Goal: Task Accomplishment & Management: Manage account settings

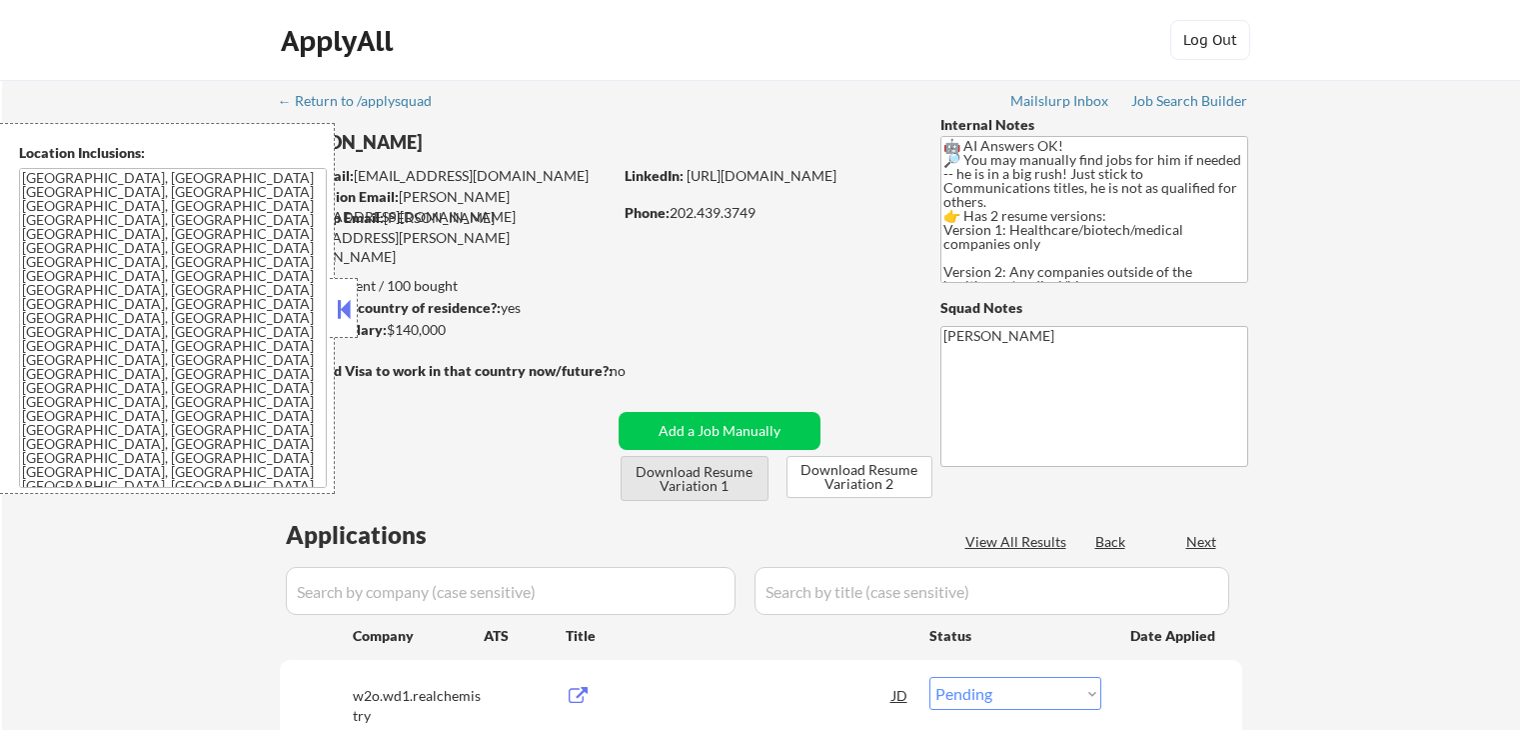
select select ""pending""
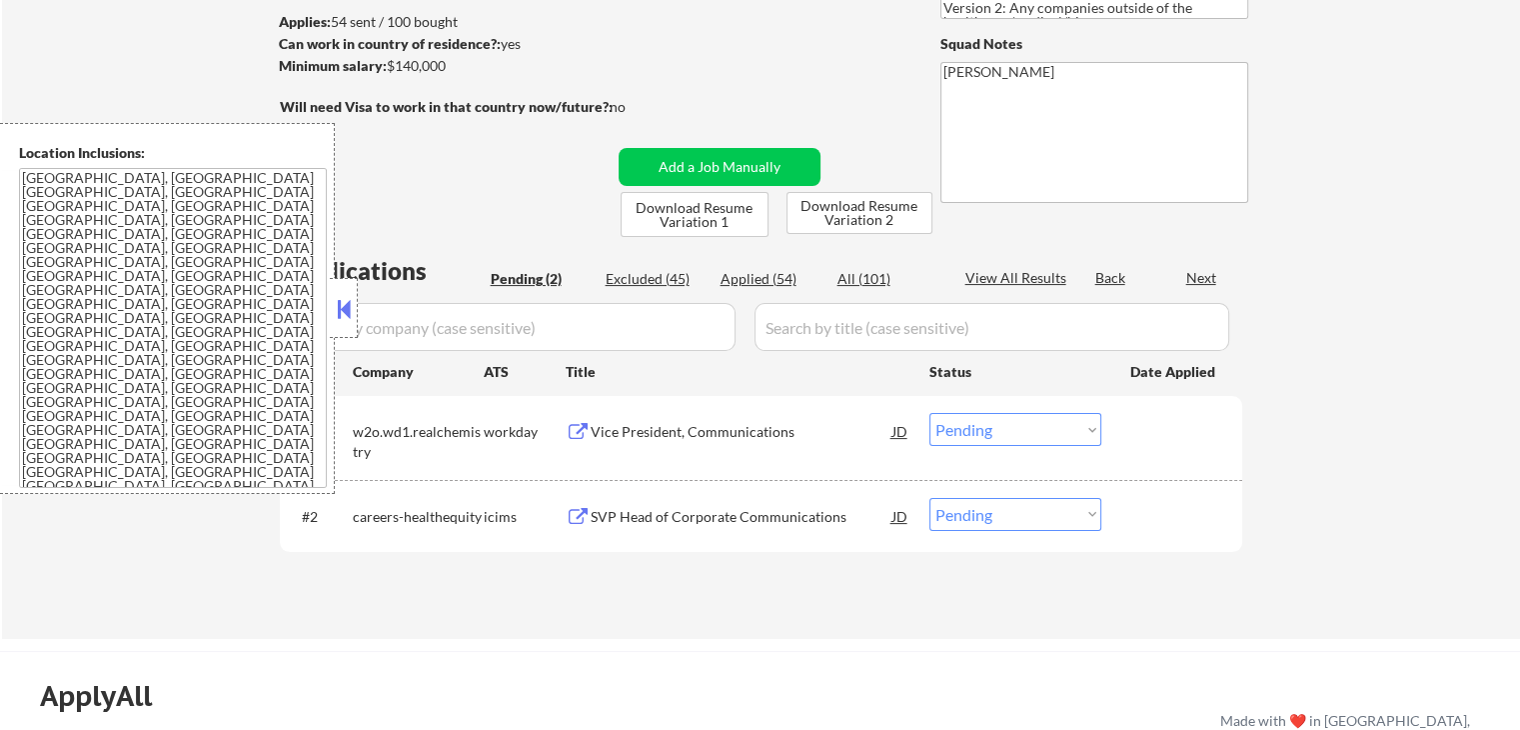
scroll to position [300, 0]
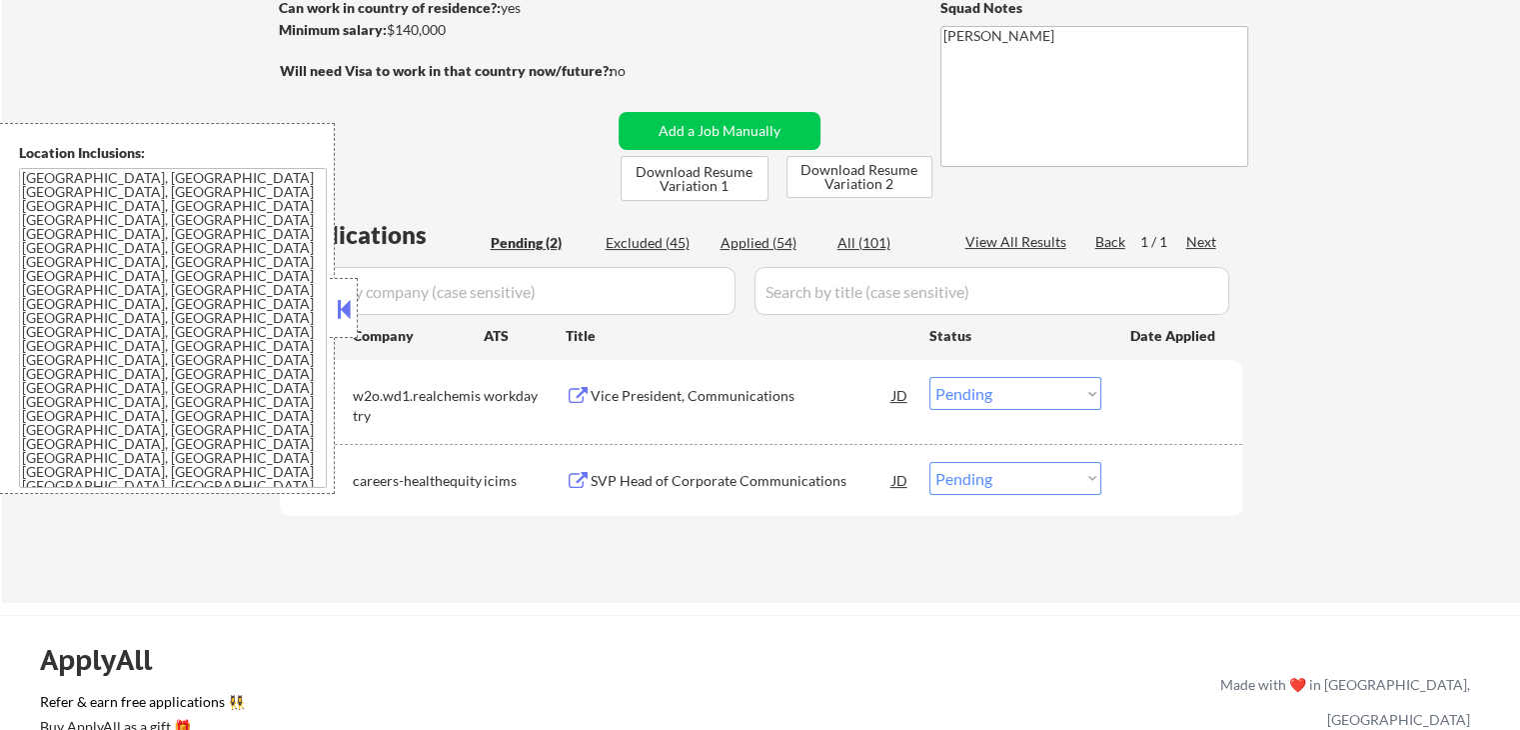
click at [578, 400] on button at bounding box center [578, 396] width 25 height 19
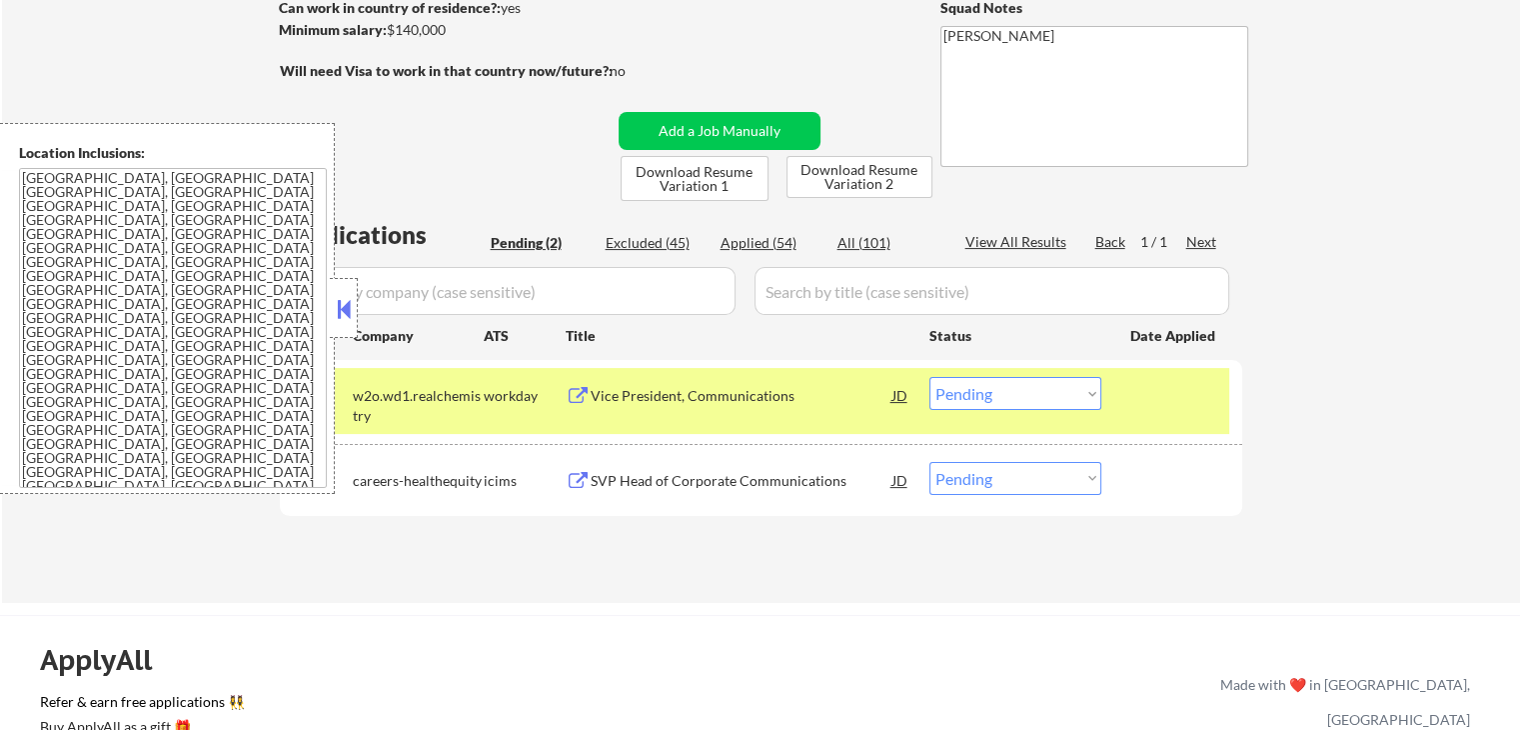
click at [1006, 389] on select "Choose an option... Pending Applied Excluded (Questions) Excluded (Expired) Exc…" at bounding box center [1015, 393] width 172 height 33
click at [929, 377] on select "Choose an option... Pending Applied Excluded (Questions) Excluded (Expired) Exc…" at bounding box center [1015, 393] width 172 height 33
click at [581, 482] on button at bounding box center [578, 481] width 25 height 19
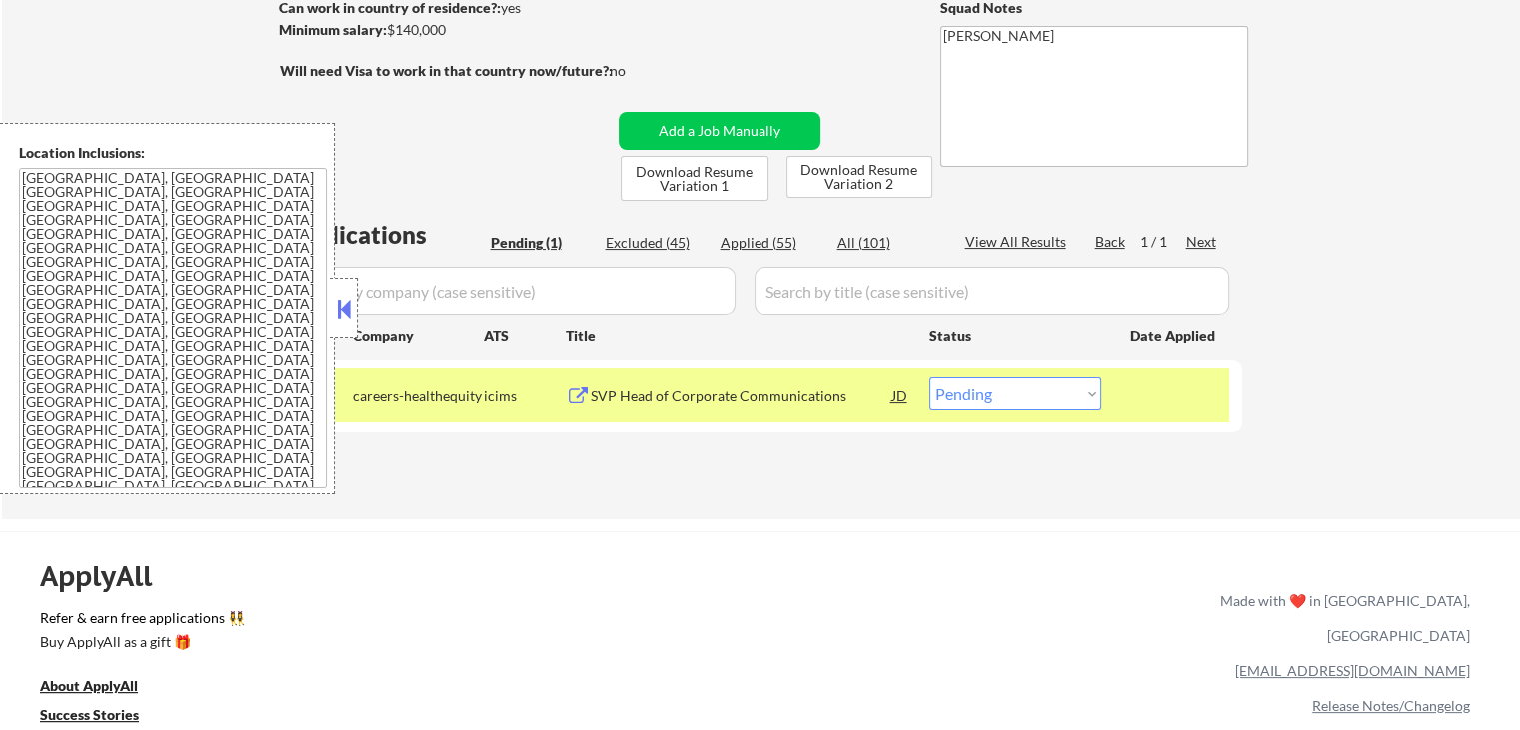
click at [995, 394] on select "Choose an option... Pending Applied Excluded (Questions) Excluded (Expired) Exc…" at bounding box center [1015, 393] width 172 height 33
select select ""excluded""
click at [929, 377] on select "Choose an option... Pending Applied Excluded (Questions) Excluded (Expired) Exc…" at bounding box center [1015, 393] width 172 height 33
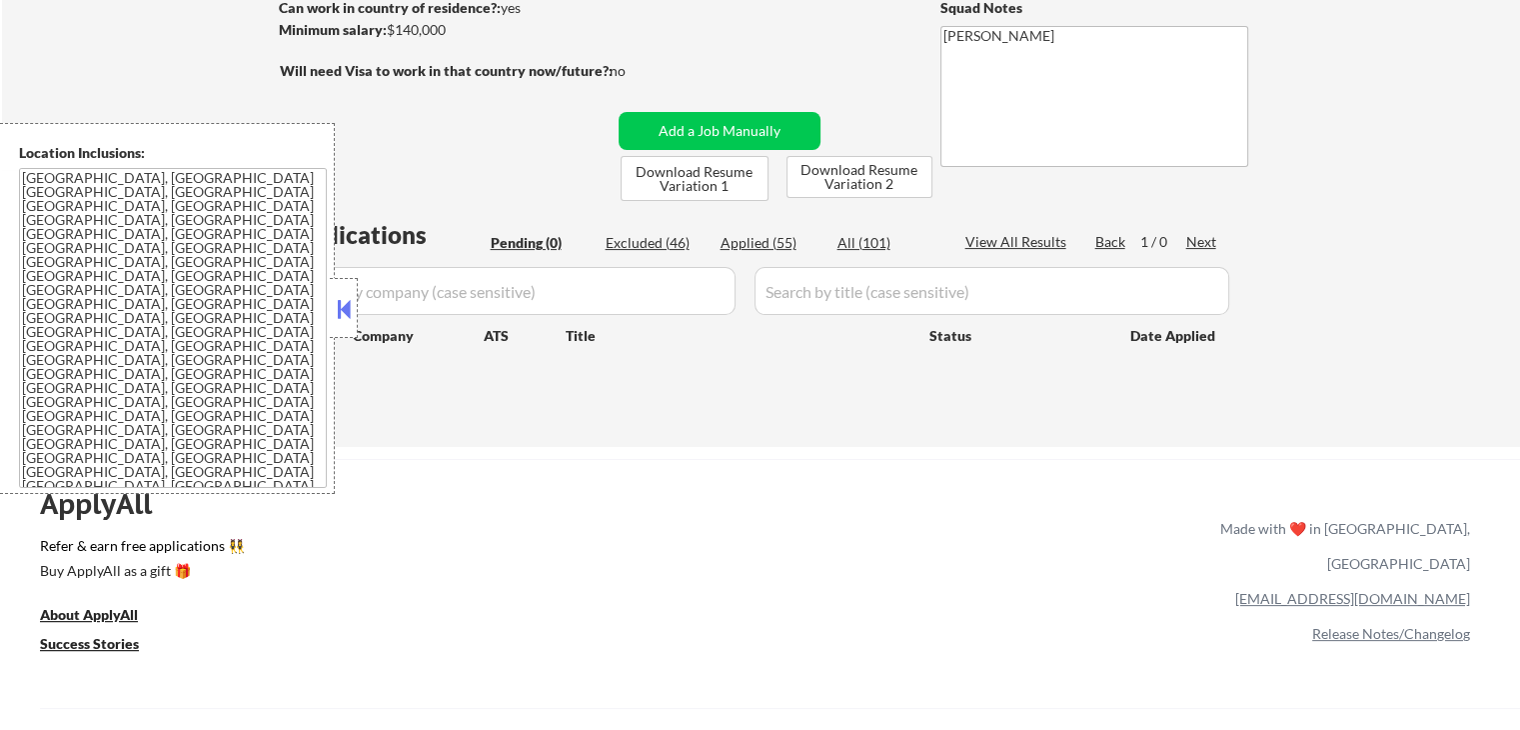
click at [641, 462] on div "ApplyAll Refer & earn free applications 👯‍♀️ Buy ApplyAll as a gift 🎁 About App…" at bounding box center [760, 614] width 1520 height 311
